Goal: Transaction & Acquisition: Obtain resource

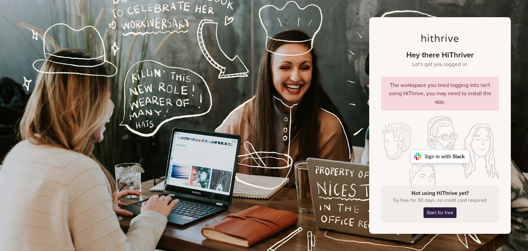
click at [438, 155] on img at bounding box center [439, 157] width 59 height 14
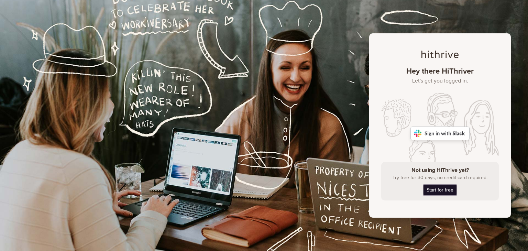
click at [437, 185] on link "Start for free" at bounding box center [439, 190] width 33 height 11
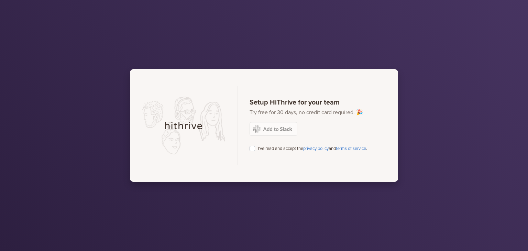
click at [258, 149] on label "I've read and accept the privacy policy and terms of service ." at bounding box center [312, 148] width 109 height 8
click at [253, 149] on input "I've read and accept the privacy policy and terms of service ." at bounding box center [252, 147] width 5 height 7
checkbox input "true"
click at [273, 126] on img at bounding box center [274, 129] width 48 height 14
click at [258, 148] on label "I've read and accept the privacy policy and terms of service ." at bounding box center [312, 148] width 109 height 8
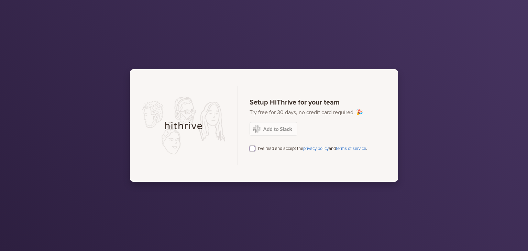
click at [252, 148] on input "I've read and accept the privacy policy and terms of service ." at bounding box center [252, 147] width 5 height 7
checkbox input "true"
click at [270, 133] on img at bounding box center [274, 129] width 48 height 14
click at [258, 148] on label "I've read and accept the privacy policy and terms of service ." at bounding box center [312, 148] width 109 height 8
click at [252, 148] on input "I've read and accept the privacy policy and terms of service ." at bounding box center [252, 147] width 5 height 7
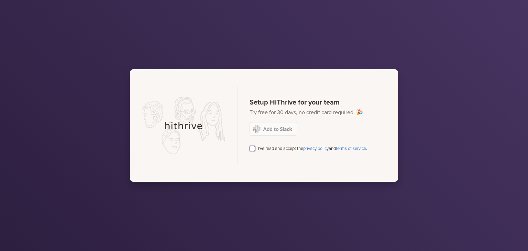
checkbox input "true"
click at [289, 130] on img at bounding box center [274, 129] width 48 height 14
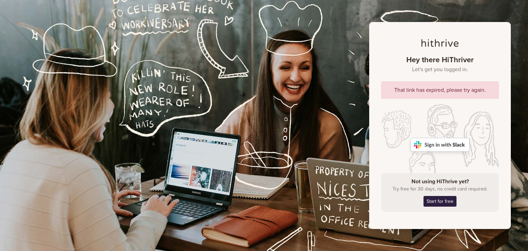
click at [444, 148] on img at bounding box center [439, 145] width 59 height 14
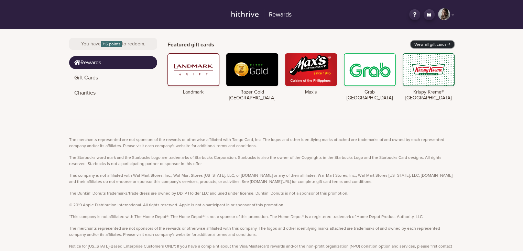
click at [434, 43] on link "View all gift cards" at bounding box center [432, 45] width 44 height 8
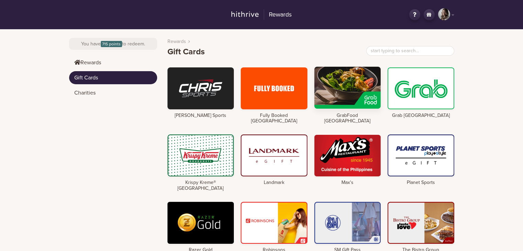
click at [345, 85] on div at bounding box center [347, 88] width 67 height 42
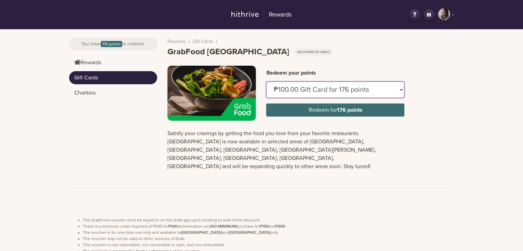
click at [300, 92] on select "₱100.00 Gift Card for 176 points ₱150.00 Gift Card for 264 points" at bounding box center [335, 89] width 138 height 16
select select "U884437"
click at [266, 81] on select "₱100.00 Gift Card for 176 points ₱150.00 Gift Card for 264 points" at bounding box center [335, 89] width 138 height 16
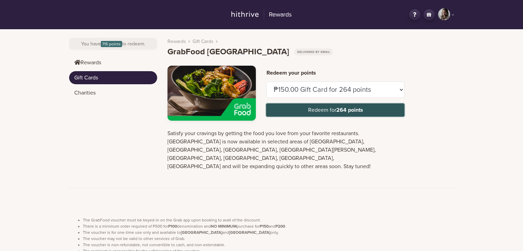
click at [308, 108] on button "Redeem for 264 points" at bounding box center [335, 109] width 138 height 13
click at [340, 107] on strong "264 points" at bounding box center [349, 110] width 27 height 7
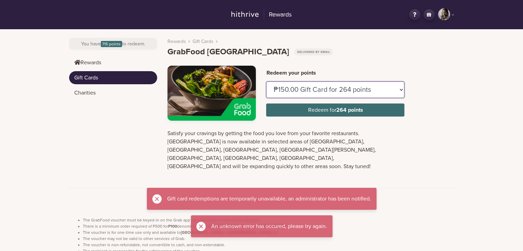
click at [318, 92] on select "₱100.00 Gift Card for 176 points ₱150.00 Gift Card for 264 points" at bounding box center [335, 89] width 138 height 16
click at [258, 155] on p "Satisfy your cravings by getting the food you love from your favorite restauran…" at bounding box center [273, 149] width 212 height 41
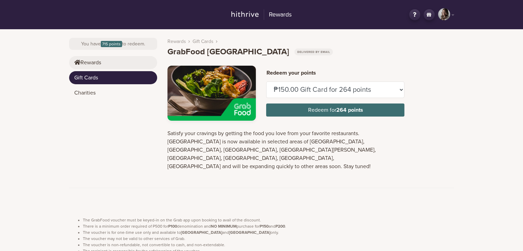
click at [78, 60] on icon at bounding box center [77, 62] width 6 height 5
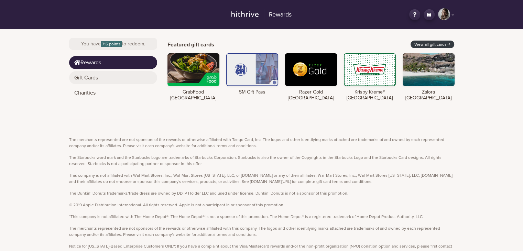
click at [89, 79] on link "Gift Cards" at bounding box center [113, 77] width 88 height 13
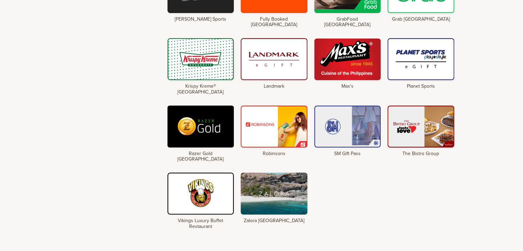
scroll to position [103, 0]
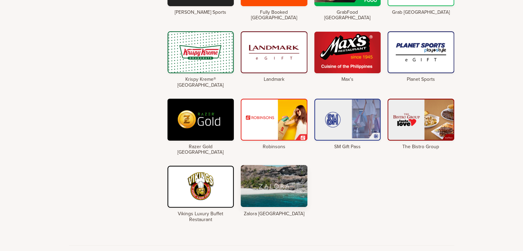
click at [290, 175] on div at bounding box center [274, 186] width 67 height 42
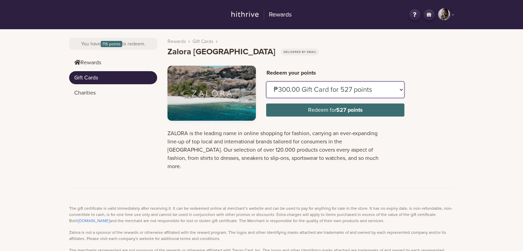
click at [331, 90] on select "₱300.00 Gift Card for 527 points ₱500.00 Gift Card for 879 points ₱1,000.00 Gif…" at bounding box center [335, 89] width 138 height 16
drag, startPoint x: 454, startPoint y: 69, endPoint x: 449, endPoint y: 72, distance: 5.2
click at [454, 70] on div "Redeem your points ₱300.00 Gift Card for 527 points ₱500.00 Gift Card for 879 p…" at bounding box center [310, 93] width 297 height 55
click at [319, 89] on select "₱300.00 Gift Card for 527 points ₱500.00 Gift Card for 879 points ₱1,000.00 Gif…" at bounding box center [335, 89] width 138 height 16
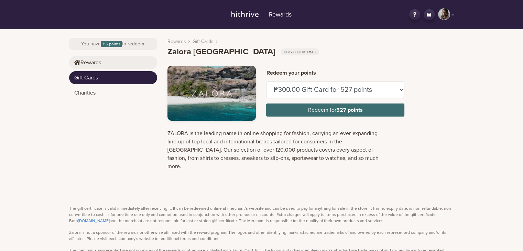
click at [88, 64] on link "Rewards" at bounding box center [113, 62] width 88 height 13
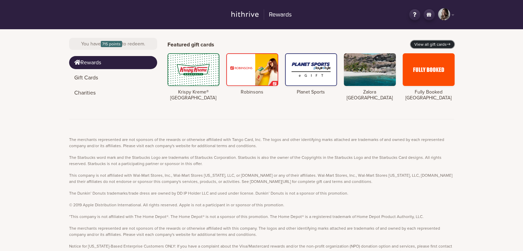
click at [436, 43] on link "View all gift cards" at bounding box center [432, 45] width 44 height 8
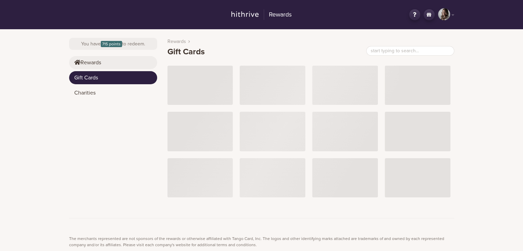
click at [93, 64] on link "Rewards" at bounding box center [113, 62] width 88 height 13
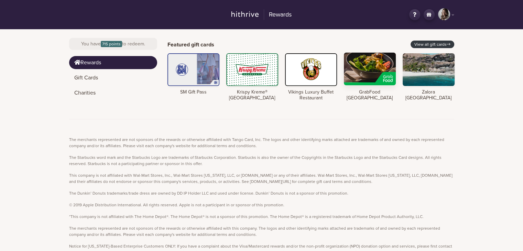
click at [358, 75] on div at bounding box center [370, 69] width 52 height 33
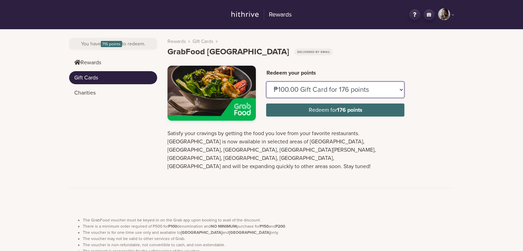
click at [326, 93] on select "₱100.00 Gift Card for 176 points ₱150.00 Gift Card for 264 points" at bounding box center [335, 89] width 138 height 16
click at [266, 81] on select "₱100.00 Gift Card for 176 points ₱150.00 Gift Card for 264 points" at bounding box center [335, 89] width 138 height 16
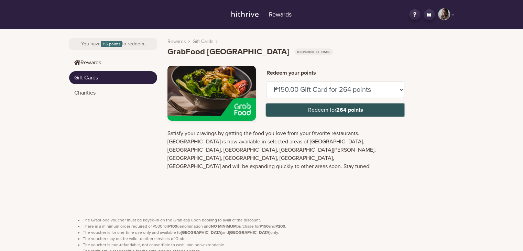
click at [320, 111] on button "Redeem for 264 points" at bounding box center [335, 109] width 138 height 13
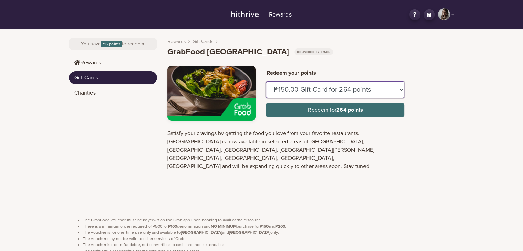
click at [338, 84] on select "₱100.00 Gift Card for 176 points ₱150.00 Gift Card for 264 points" at bounding box center [335, 89] width 138 height 16
click at [266, 81] on select "₱100.00 Gift Card for 176 points ₱150.00 Gift Card for 264 points" at bounding box center [335, 89] width 138 height 16
click at [329, 96] on select "₱100.00 Gift Card for 176 points ₱150.00 Gift Card for 264 points" at bounding box center [335, 89] width 138 height 16
select select "U884437"
click at [266, 81] on select "₱100.00 Gift Card for 176 points ₱150.00 Gift Card for 264 points" at bounding box center [335, 89] width 138 height 16
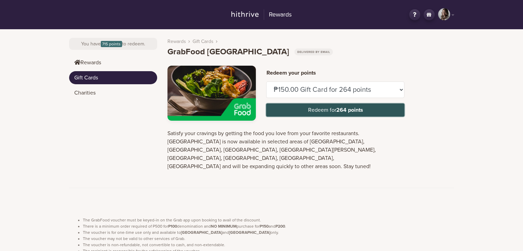
click at [318, 112] on button "Redeem for 264 points" at bounding box center [335, 109] width 138 height 13
